Goal: Task Accomplishment & Management: Use online tool/utility

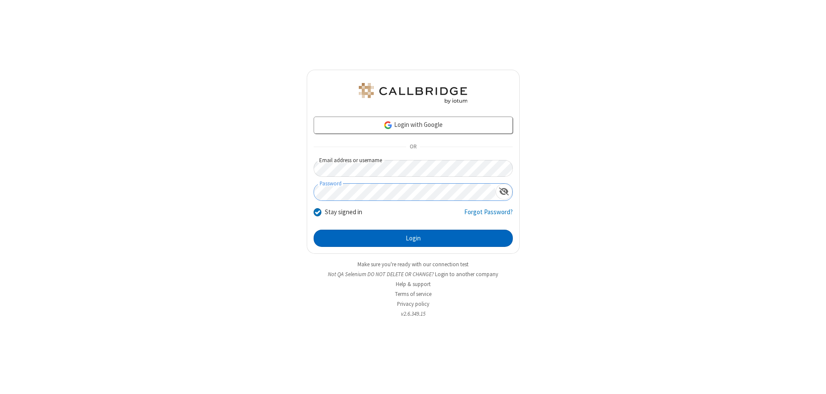
click at [413, 238] on button "Login" at bounding box center [413, 238] width 199 height 17
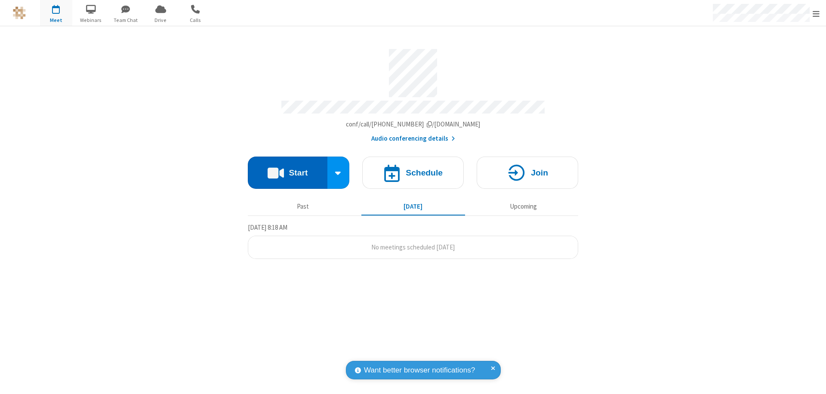
click at [288, 169] on button "Start" at bounding box center [288, 173] width 80 height 32
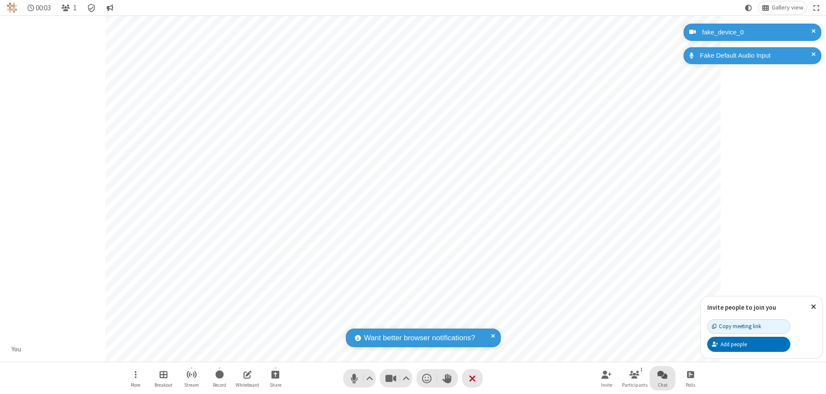
click at [663, 374] on span "Open chat" at bounding box center [663, 374] width 10 height 11
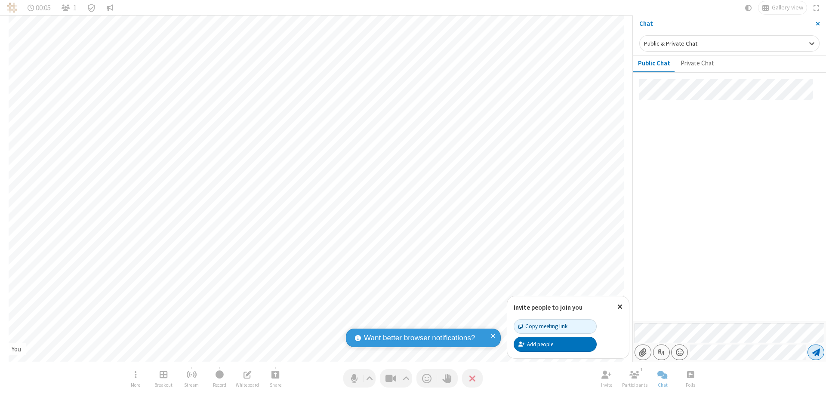
click at [816, 353] on span "Send message" at bounding box center [817, 352] width 8 height 9
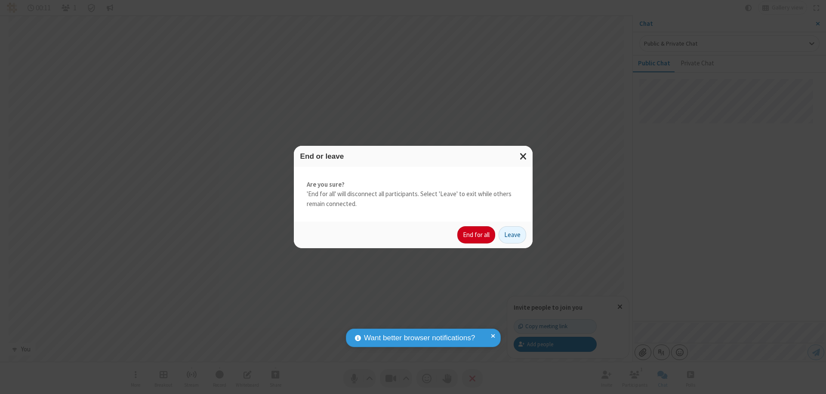
click at [477, 235] on button "End for all" at bounding box center [477, 234] width 38 height 17
